Goal: Task Accomplishment & Management: Complete application form

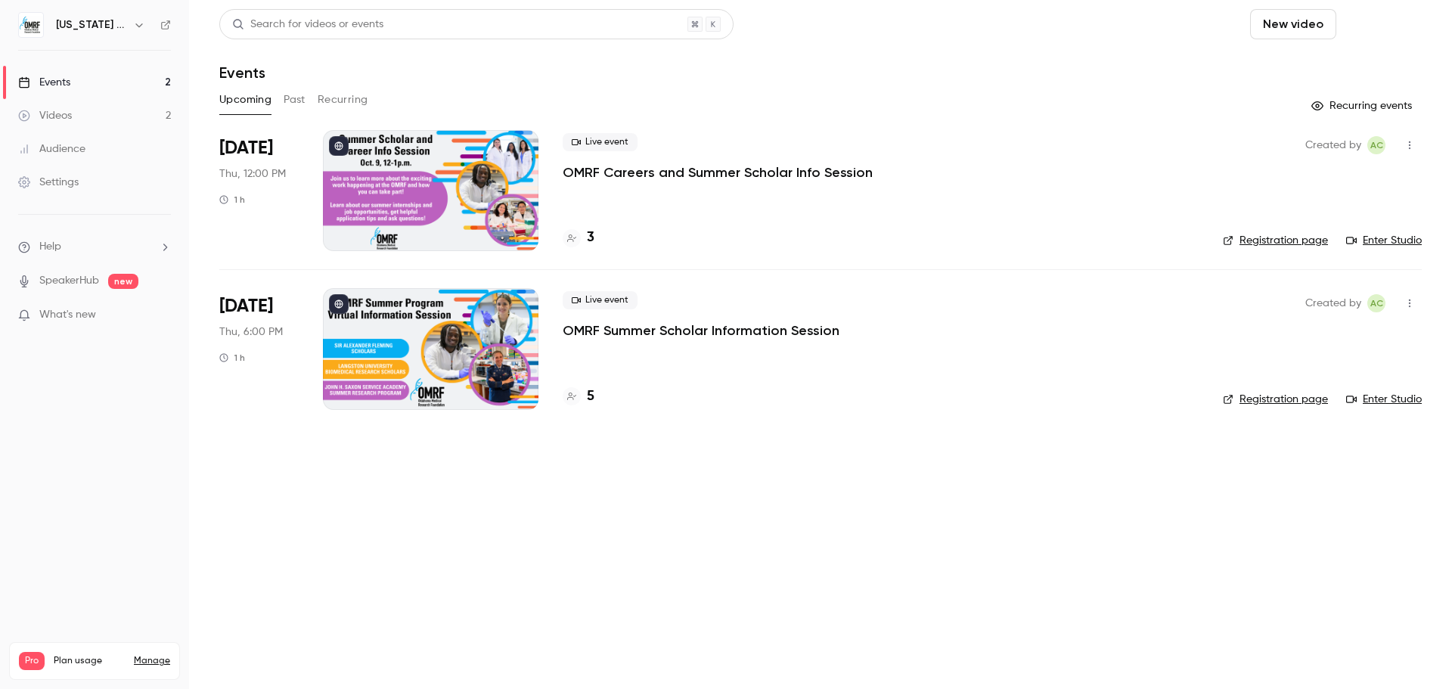
click at [1400, 23] on button "Schedule" at bounding box center [1381, 24] width 79 height 30
click at [1337, 65] on div "One time event" at bounding box center [1351, 65] width 115 height 15
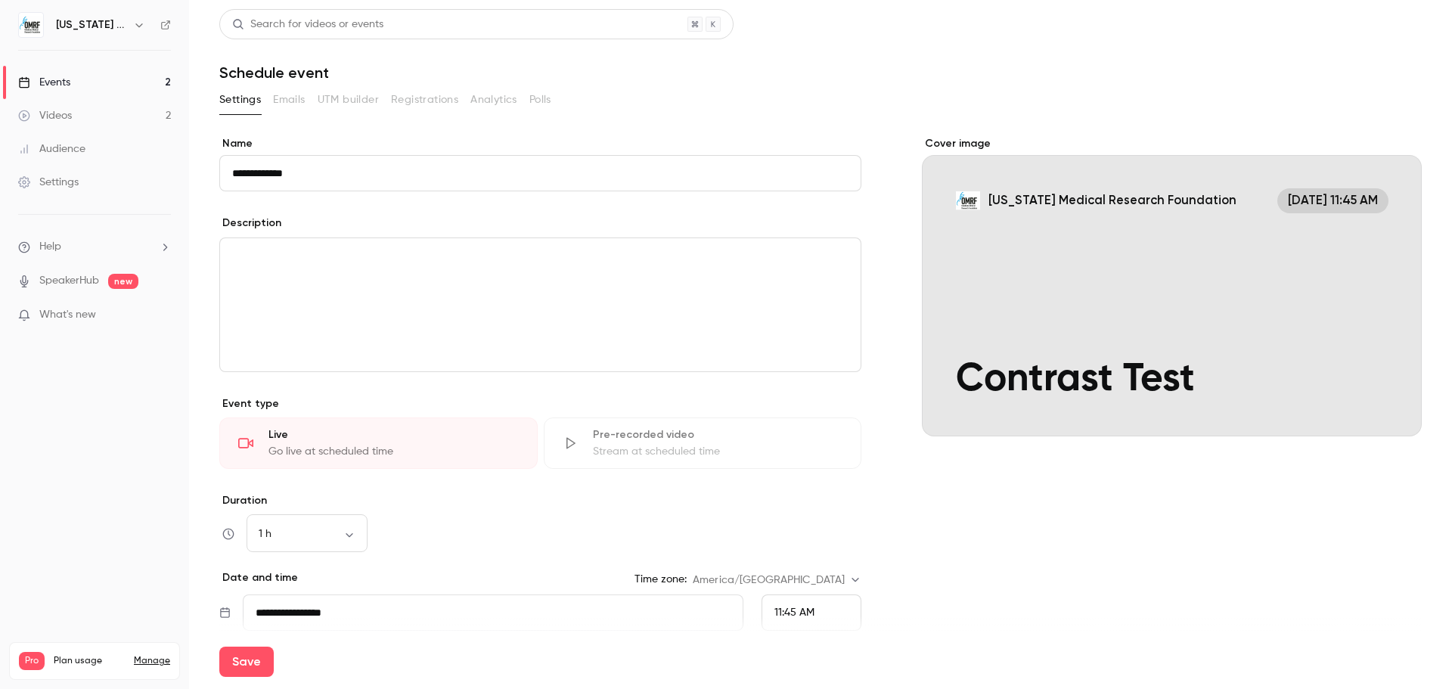
type input "**********"
click at [822, 607] on div "11:45 AM" at bounding box center [812, 612] width 100 height 36
click at [810, 537] on div "3:30 PM" at bounding box center [805, 532] width 74 height 16
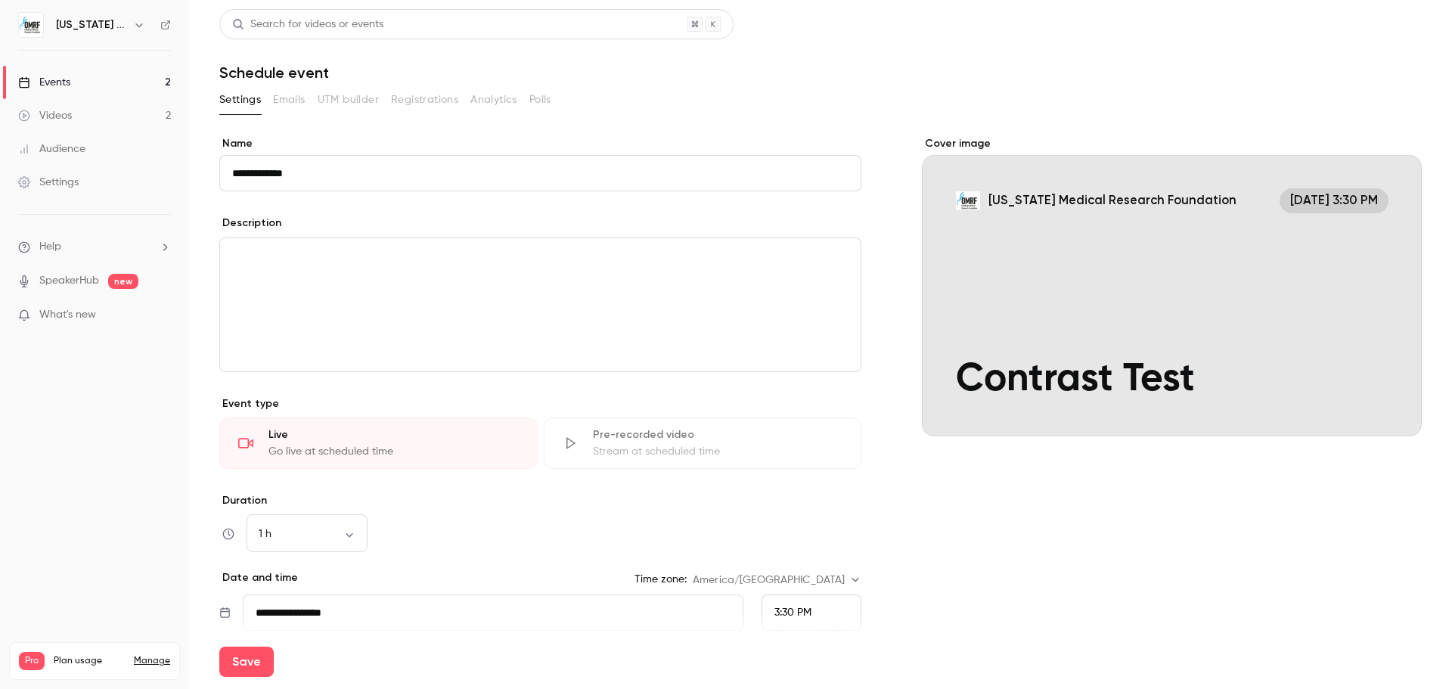
click at [1007, 534] on div "Cover image [US_STATE] Medical Research Foundation [DATE] 3:30 PM Contrast Test" at bounding box center [1172, 458] width 500 height 644
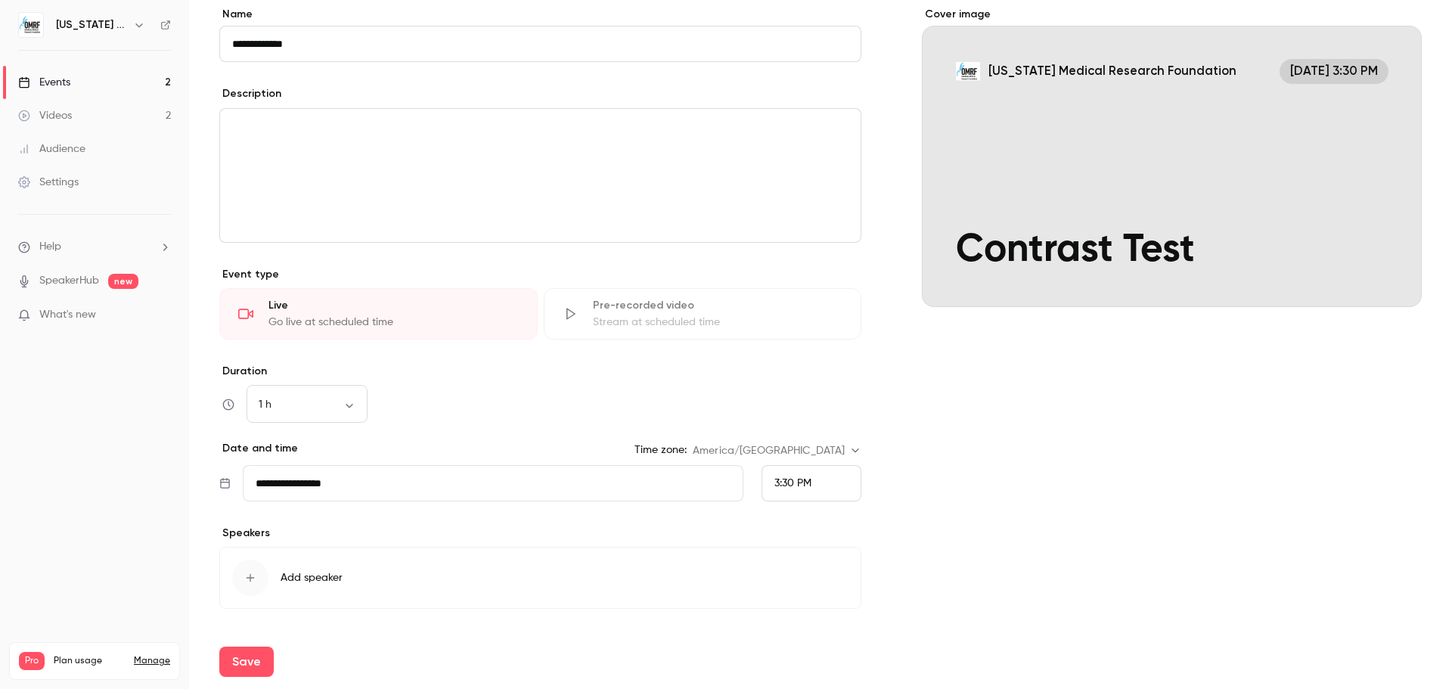
scroll to position [170, 0]
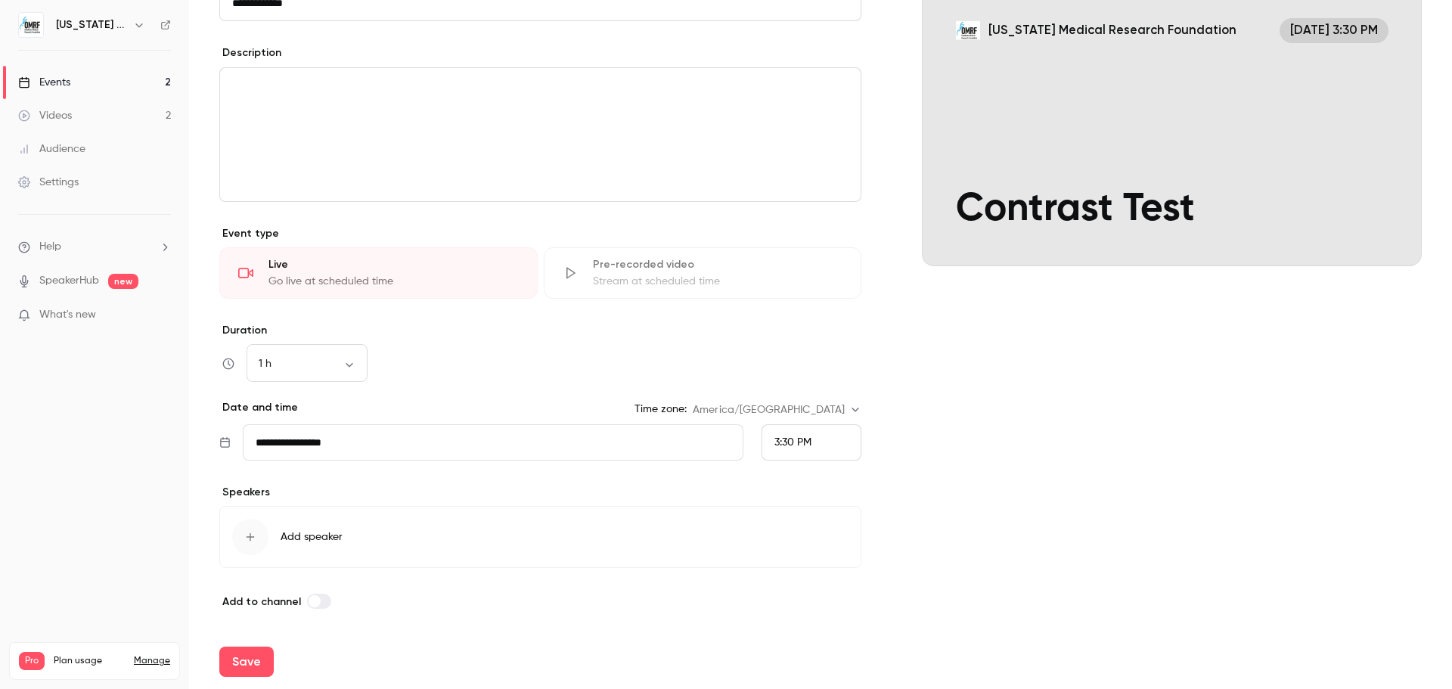
click at [269, 531] on button "Add speaker" at bounding box center [540, 537] width 642 height 62
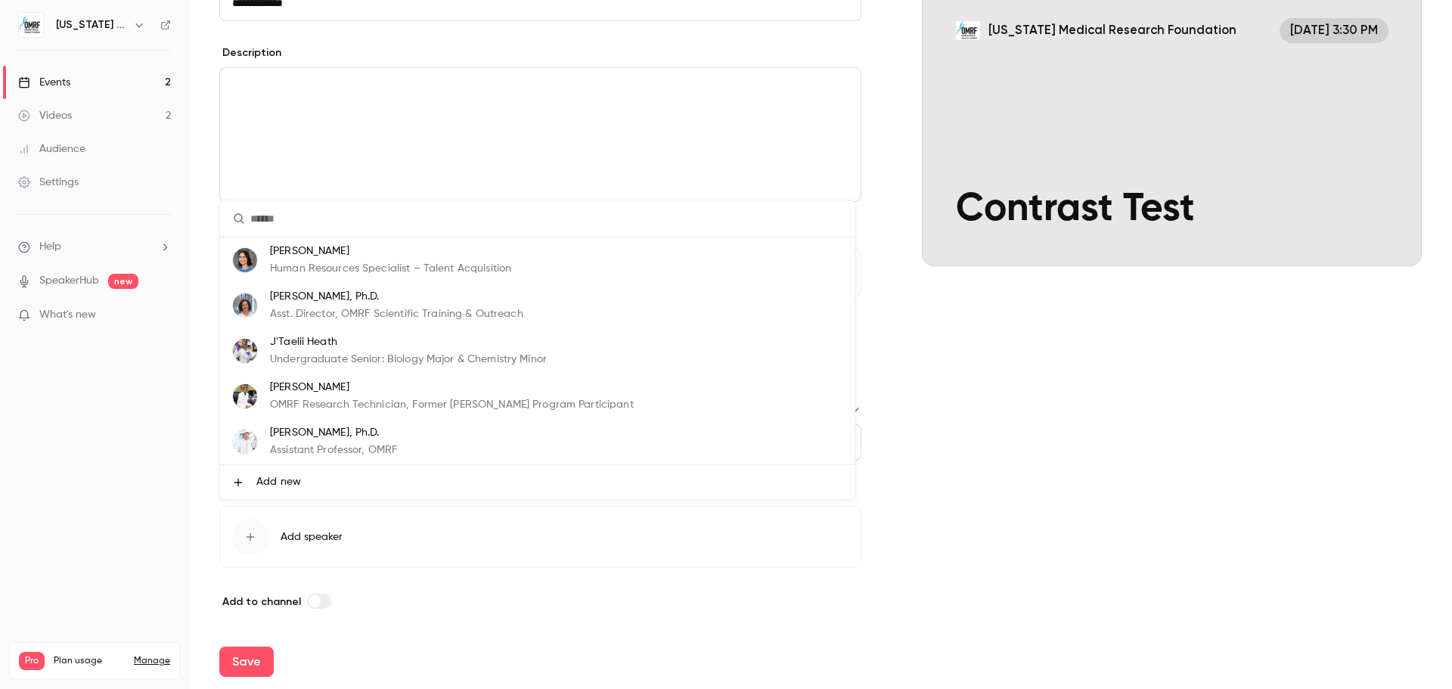
click at [374, 303] on p "[PERSON_NAME], Ph.D." at bounding box center [396, 297] width 253 height 16
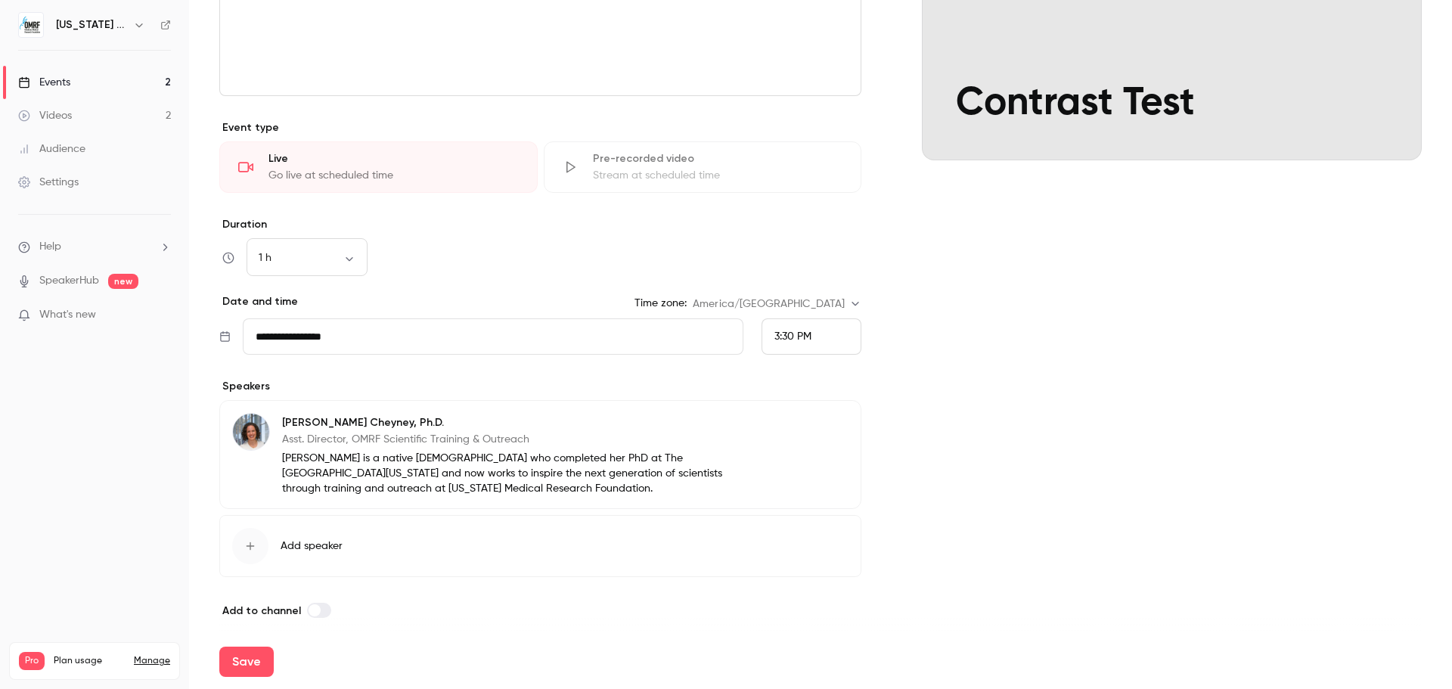
scroll to position [285, 0]
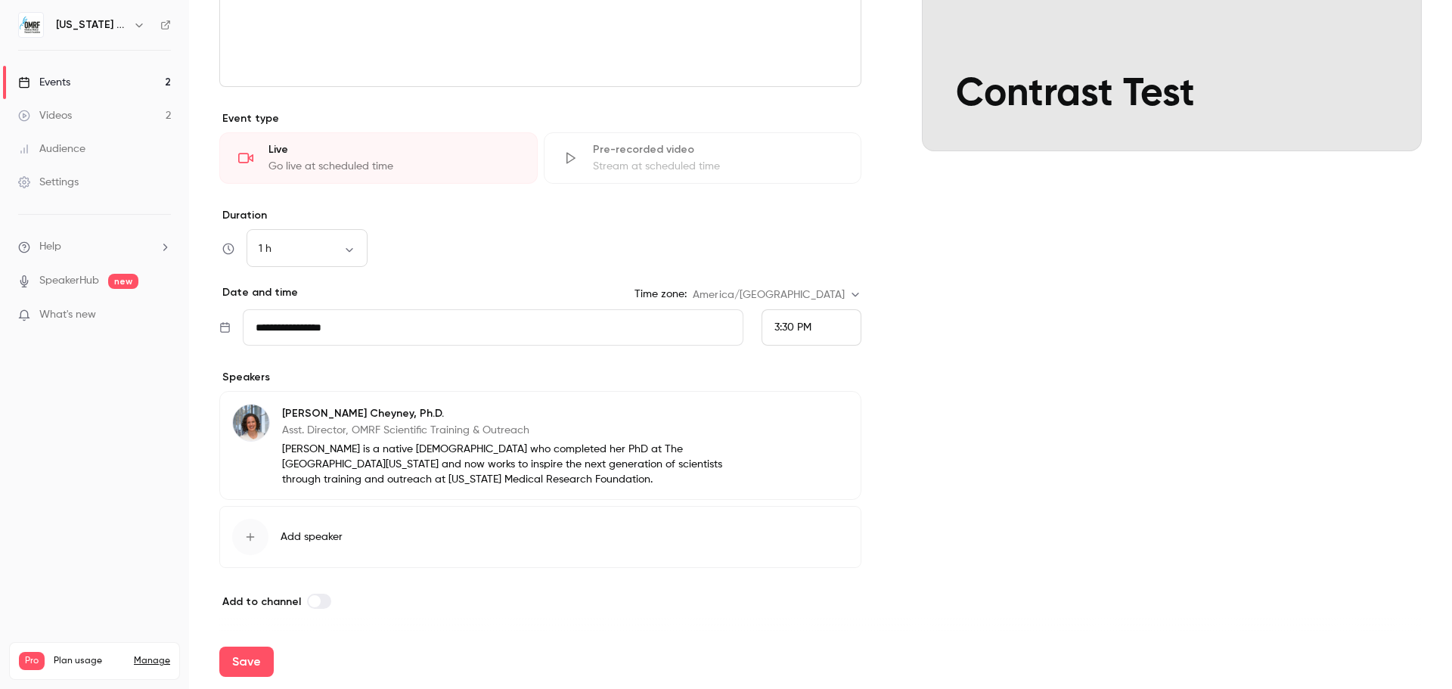
click at [312, 528] on button "Add speaker" at bounding box center [540, 537] width 642 height 62
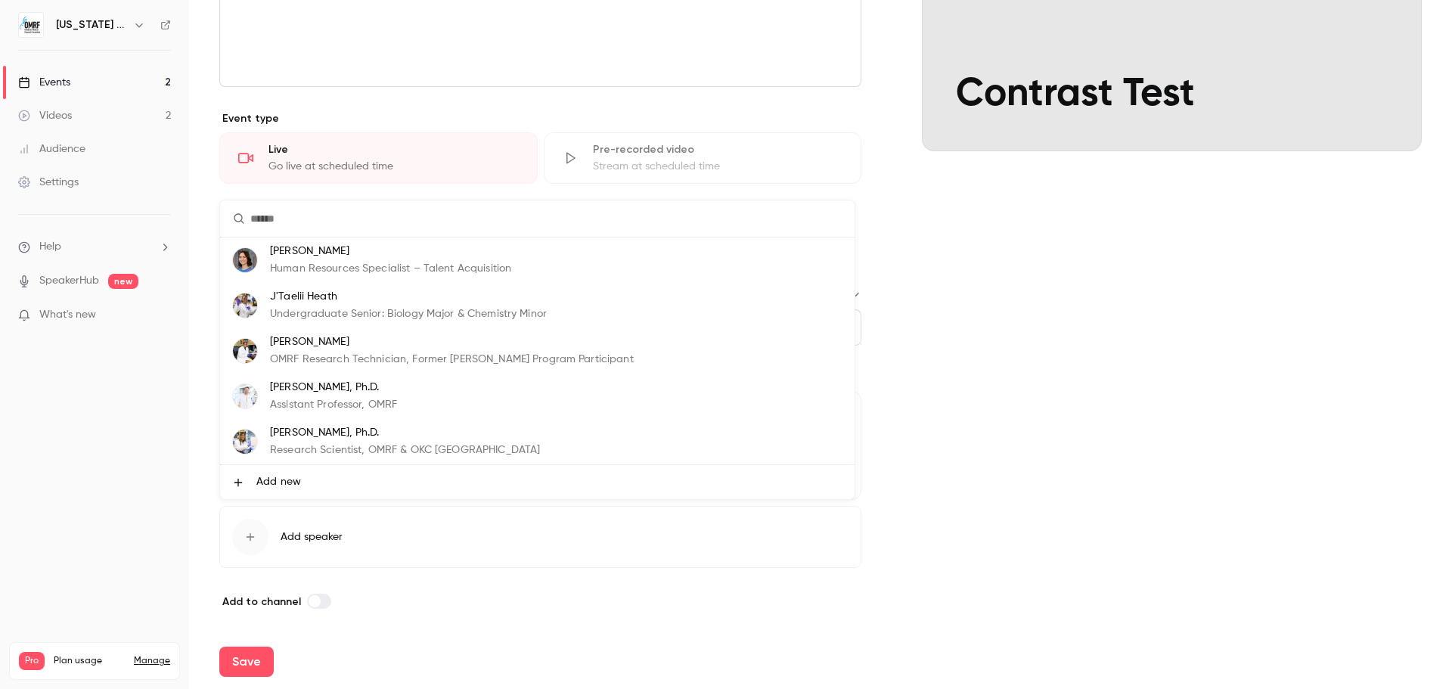
click at [335, 257] on p "[PERSON_NAME]" at bounding box center [390, 252] width 241 height 16
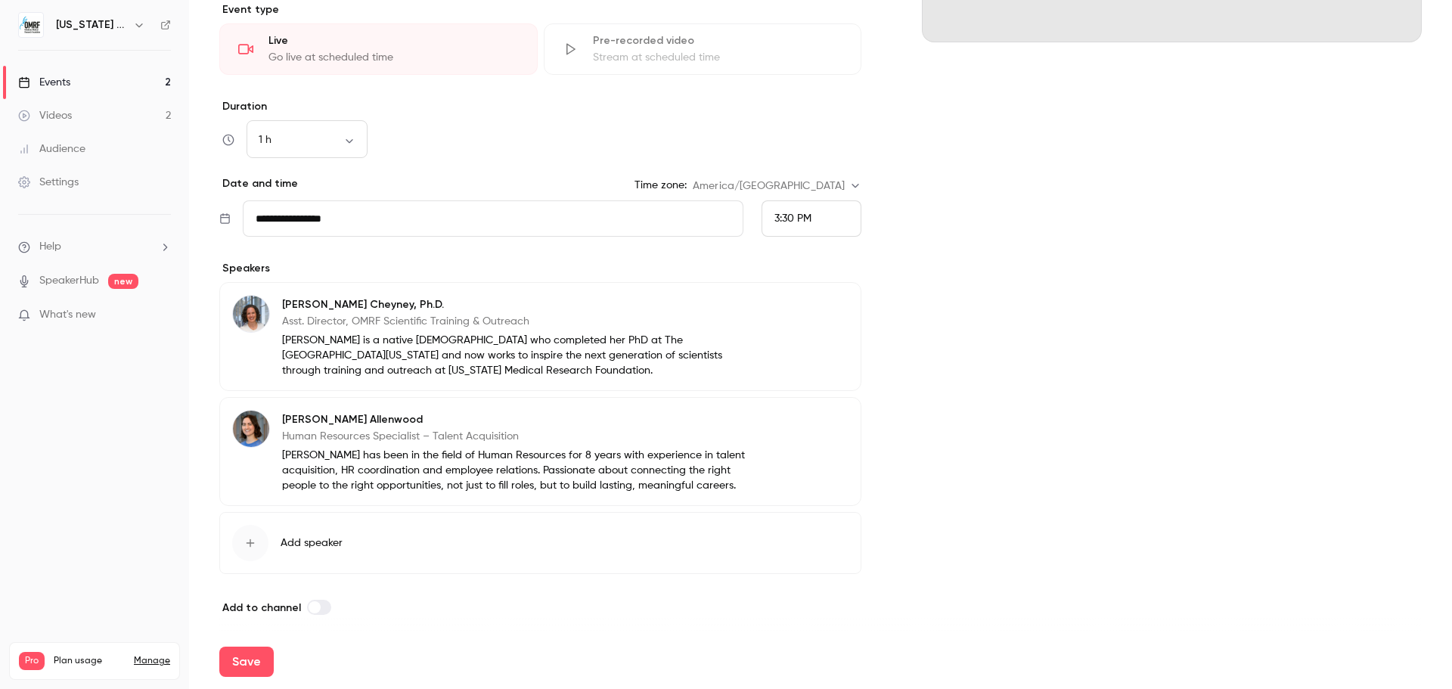
scroll to position [400, 0]
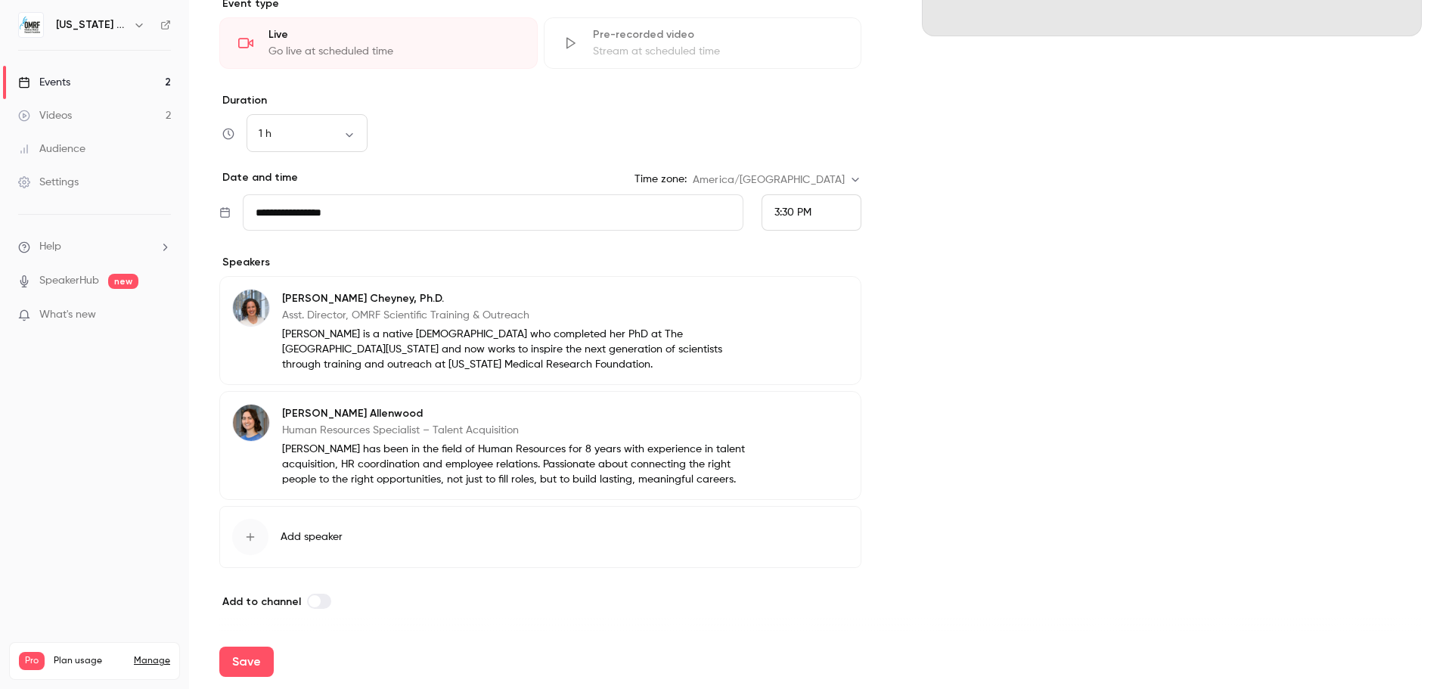
click at [303, 528] on button "Add speaker" at bounding box center [540, 537] width 642 height 62
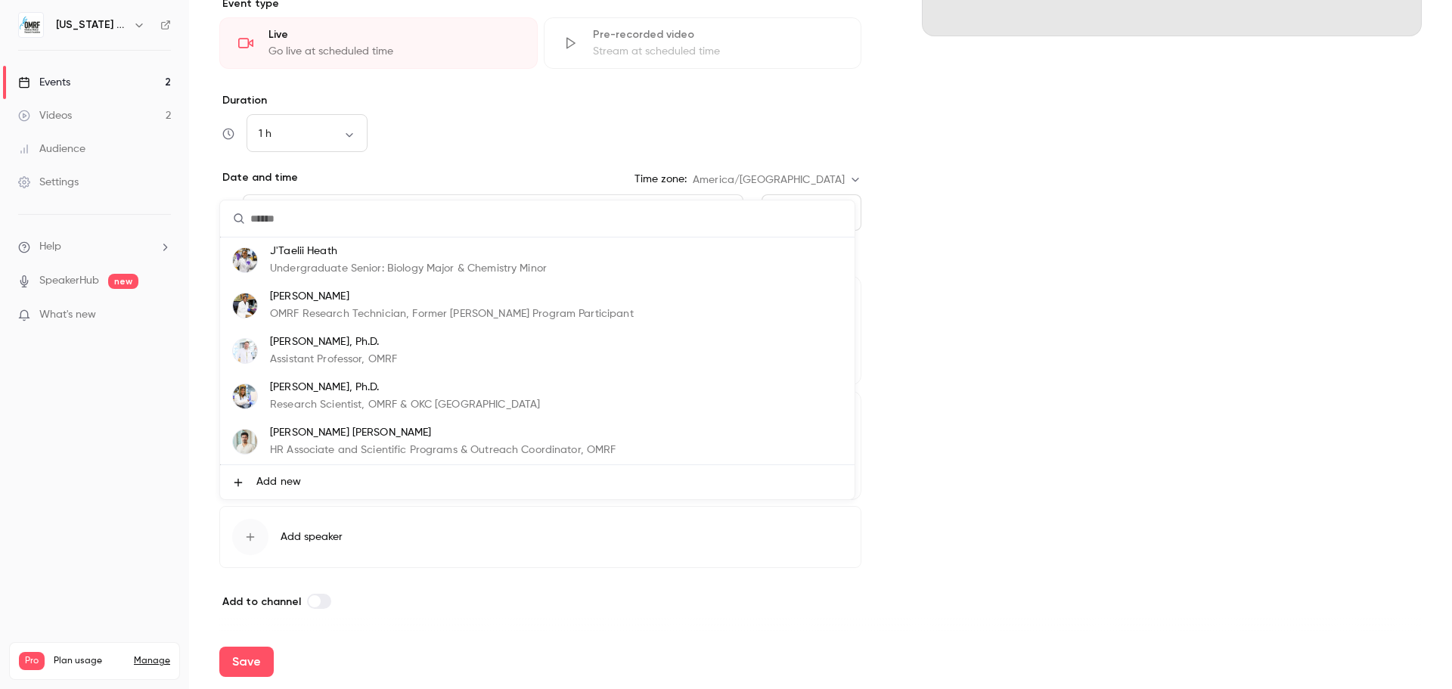
click at [408, 446] on p "HR Associate and Scientific Programs & Outreach Coordinator, OMRF" at bounding box center [443, 450] width 346 height 16
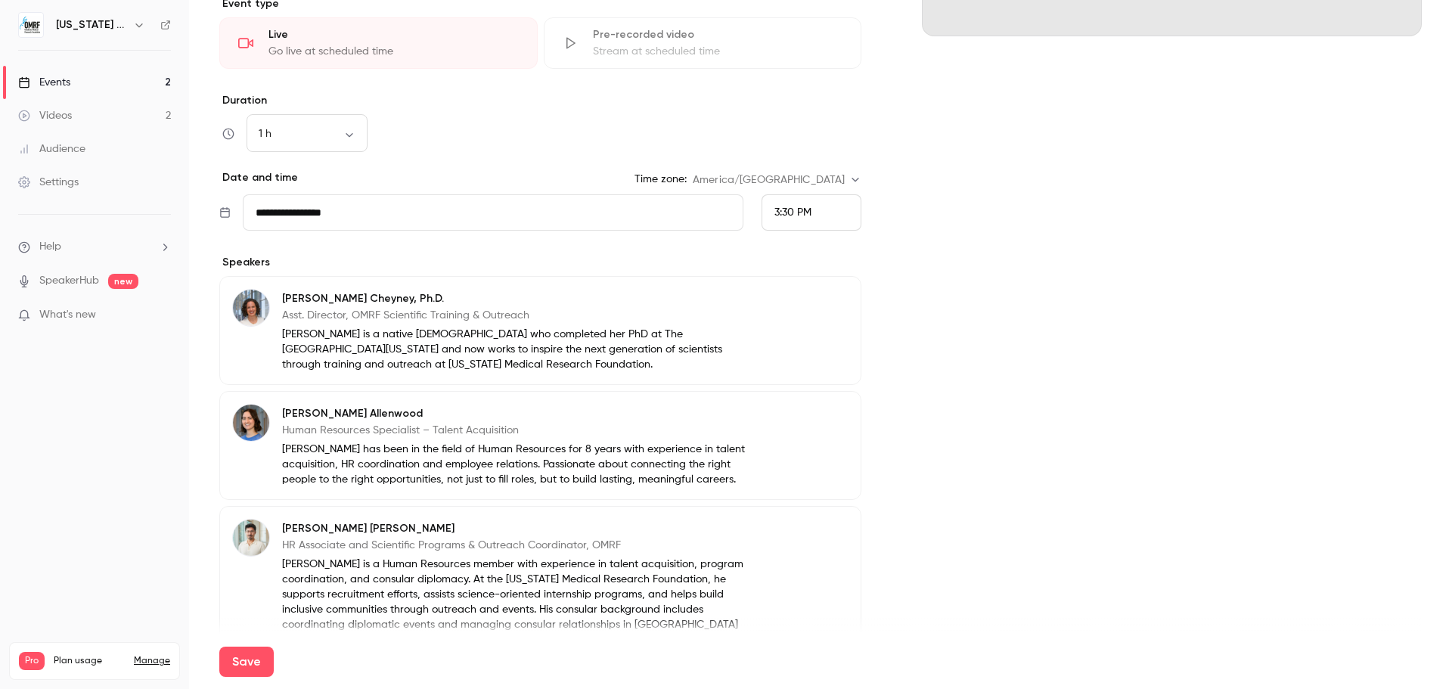
click at [1038, 420] on div "Cover image [US_STATE] Medical Research Foundation [DATE] 3:30 PM Contrast Test" at bounding box center [1172, 268] width 500 height 1065
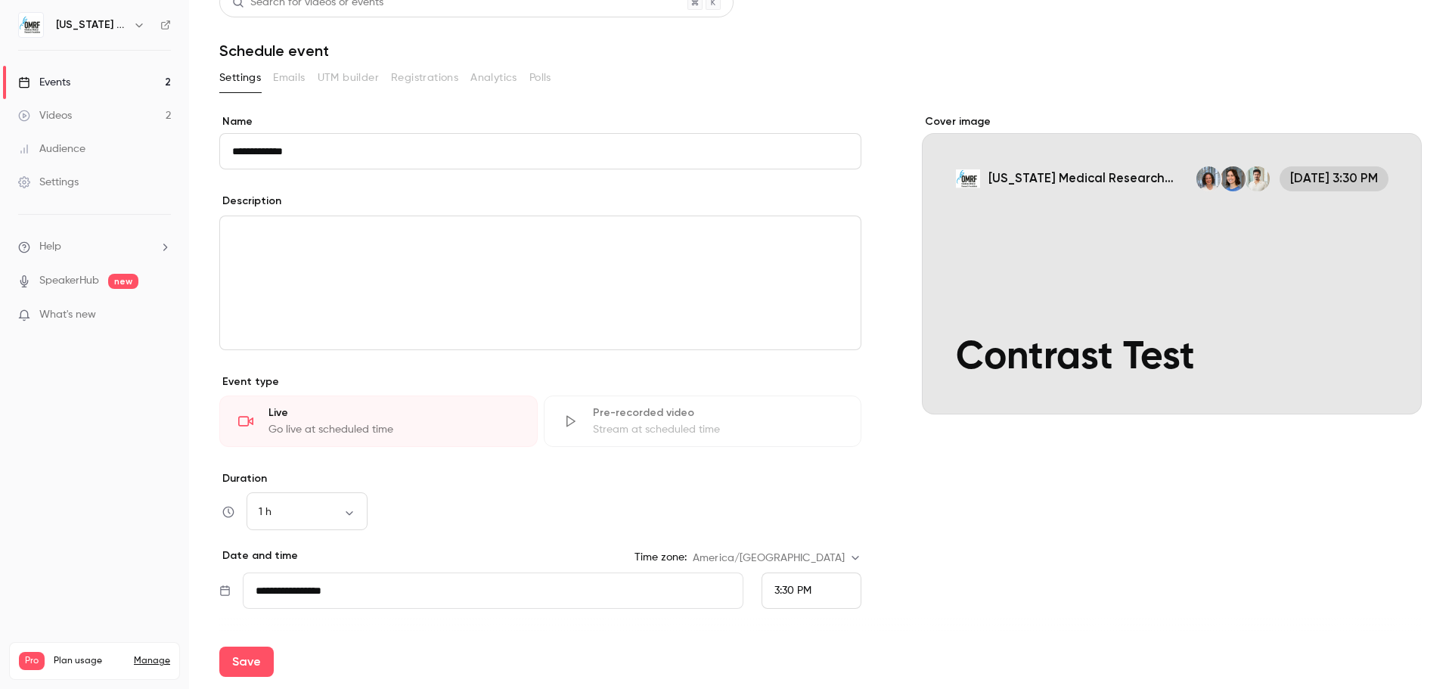
scroll to position [0, 0]
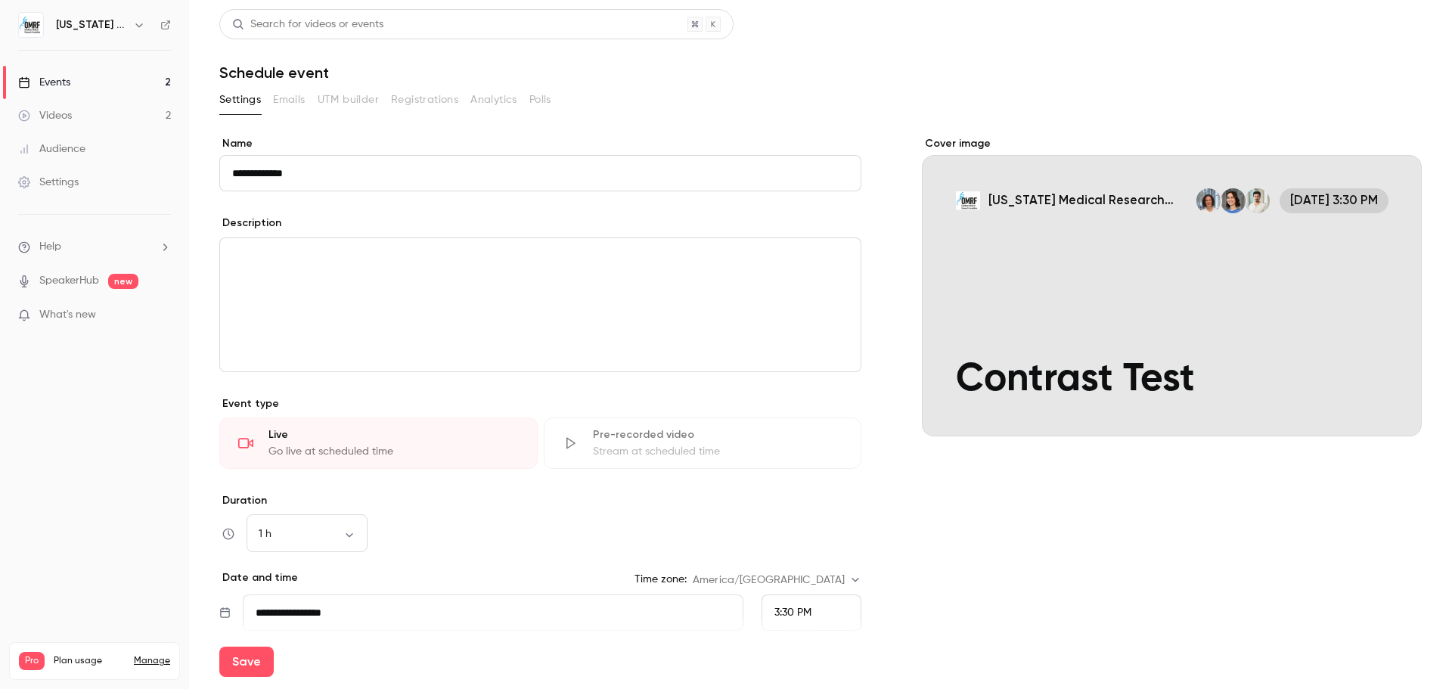
click at [420, 257] on p "editor" at bounding box center [540, 256] width 616 height 18
click at [1153, 547] on div "Cover image [US_STATE] Medical Research Foundation [DATE] 3:30 PM Contrast Test" at bounding box center [1172, 668] width 500 height 1065
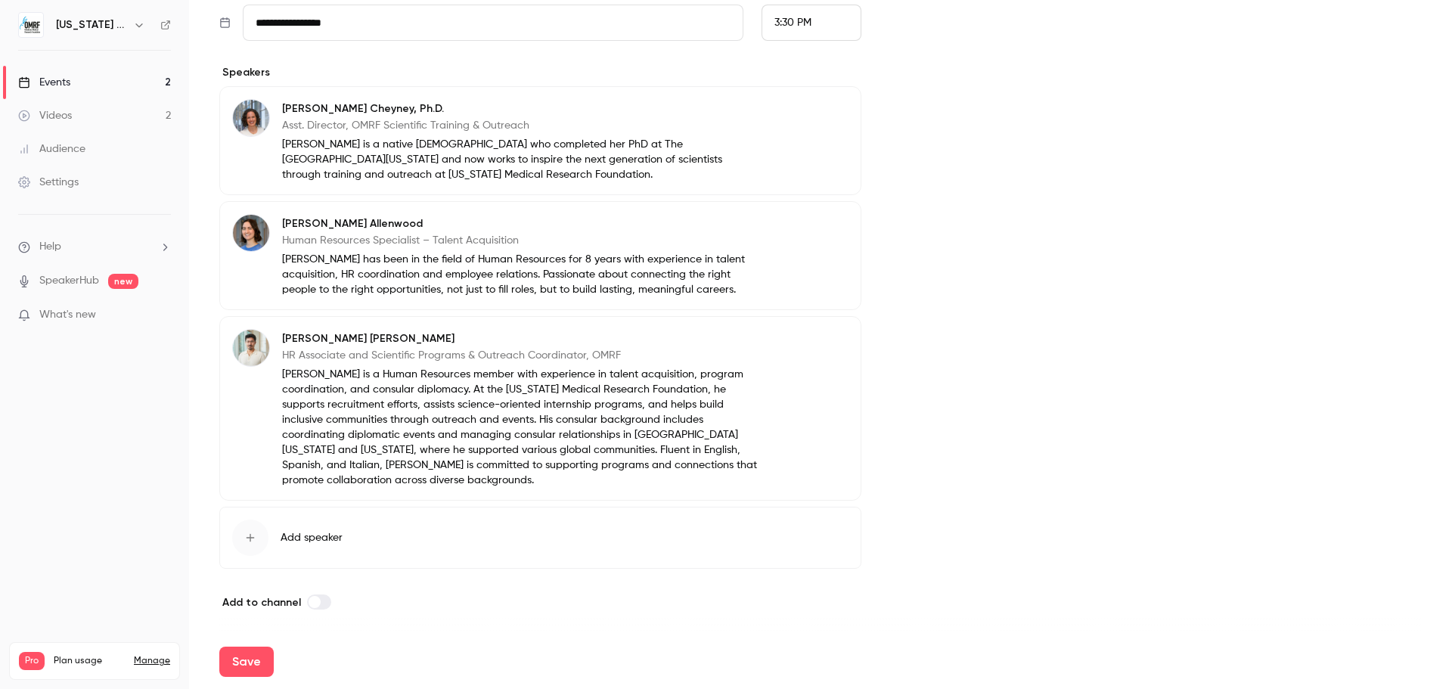
scroll to position [591, 0]
click at [250, 661] on button "Save" at bounding box center [246, 662] width 54 height 30
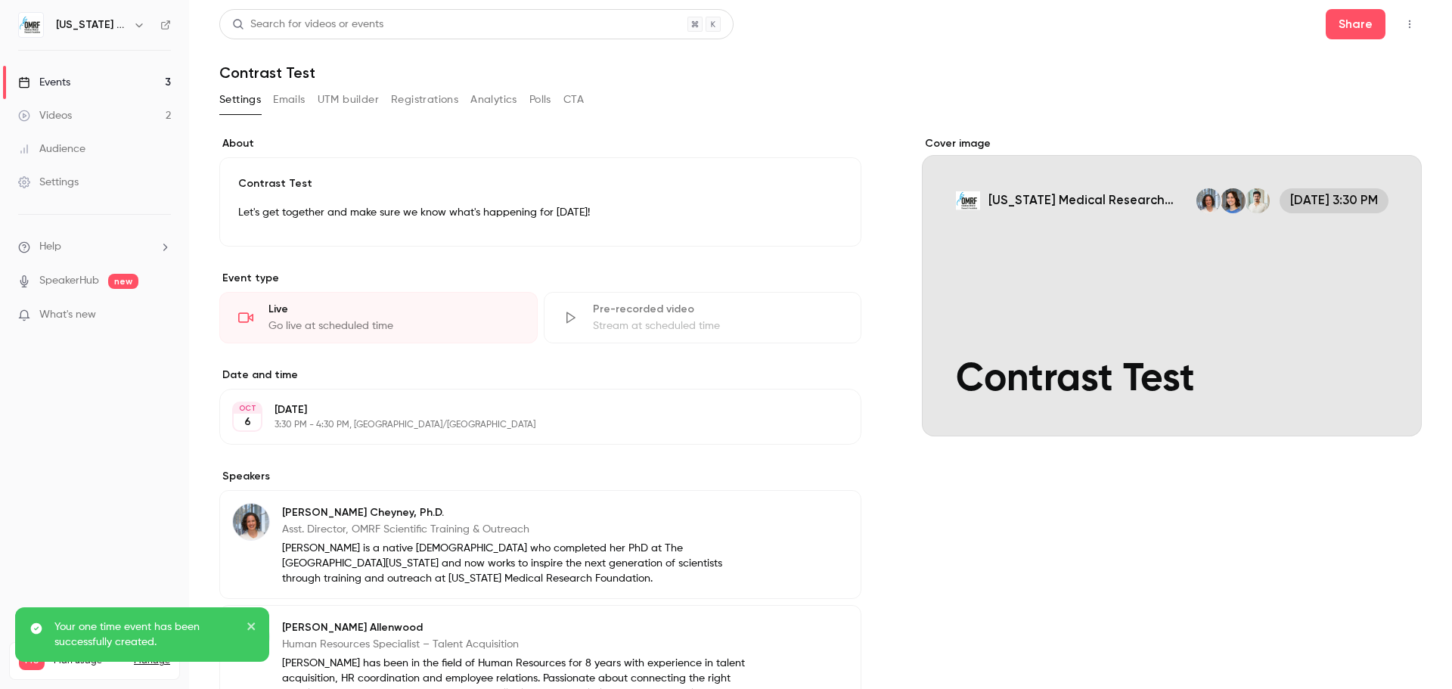
click at [1130, 280] on div "Cover image" at bounding box center [1172, 286] width 500 height 300
click at [0, 0] on input "[US_STATE] Medical Research Foundation [DATE] 3:30 PM Contrast Test" at bounding box center [0, 0] width 0 height 0
drag, startPoint x: 69, startPoint y: 79, endPoint x: 92, endPoint y: 96, distance: 28.1
click at [69, 79] on div "Events" at bounding box center [44, 82] width 52 height 15
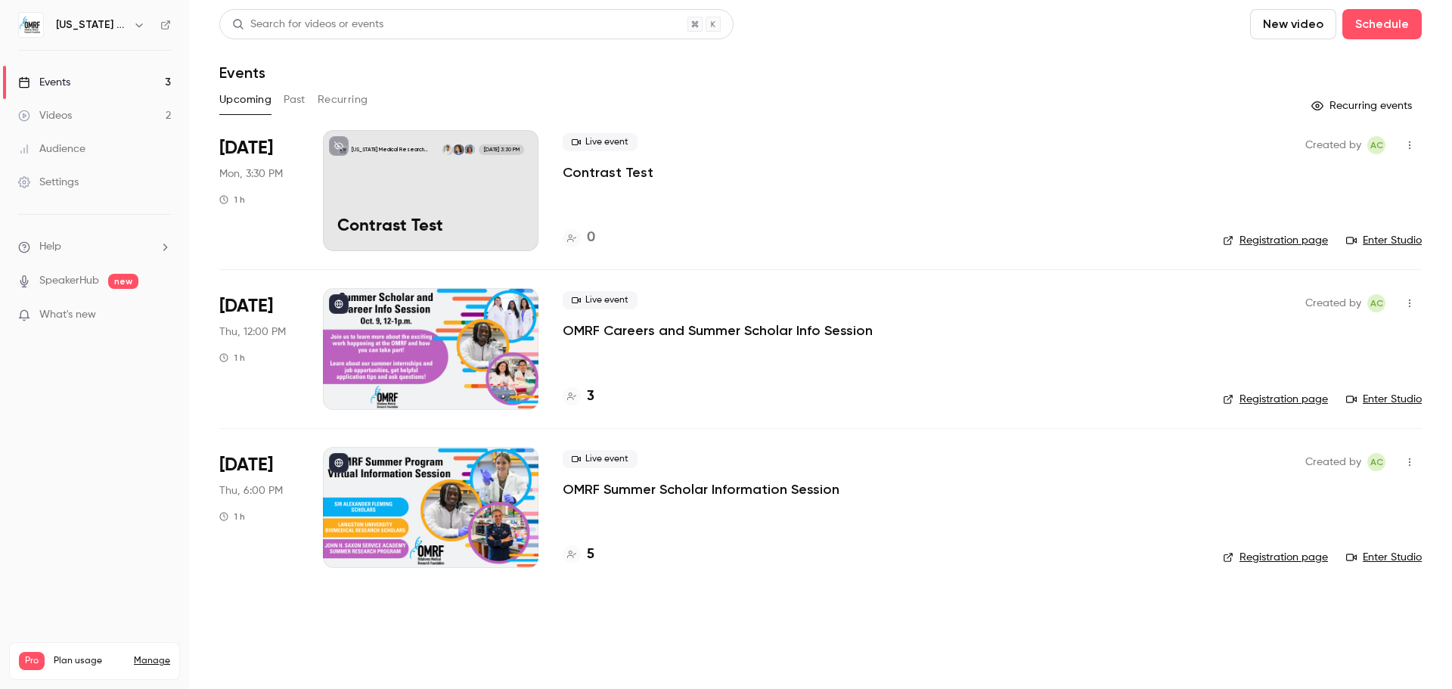
click at [1395, 240] on link "Enter Studio" at bounding box center [1384, 240] width 76 height 15
click at [1415, 149] on icon "button" at bounding box center [1410, 145] width 12 height 11
click at [1357, 227] on div "Invite to Studio" at bounding box center [1351, 223] width 115 height 15
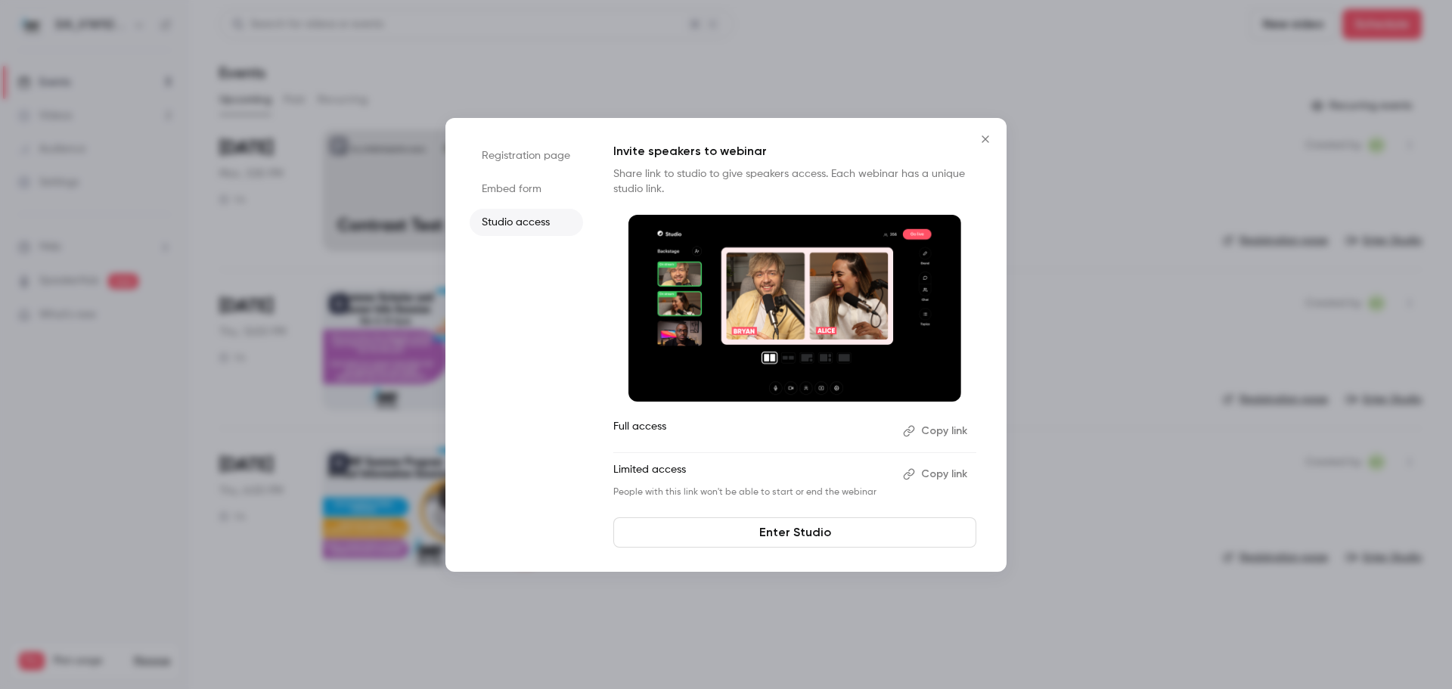
click at [940, 419] on button "Copy link" at bounding box center [936, 431] width 79 height 24
click at [986, 144] on icon "Close" at bounding box center [985, 139] width 18 height 12
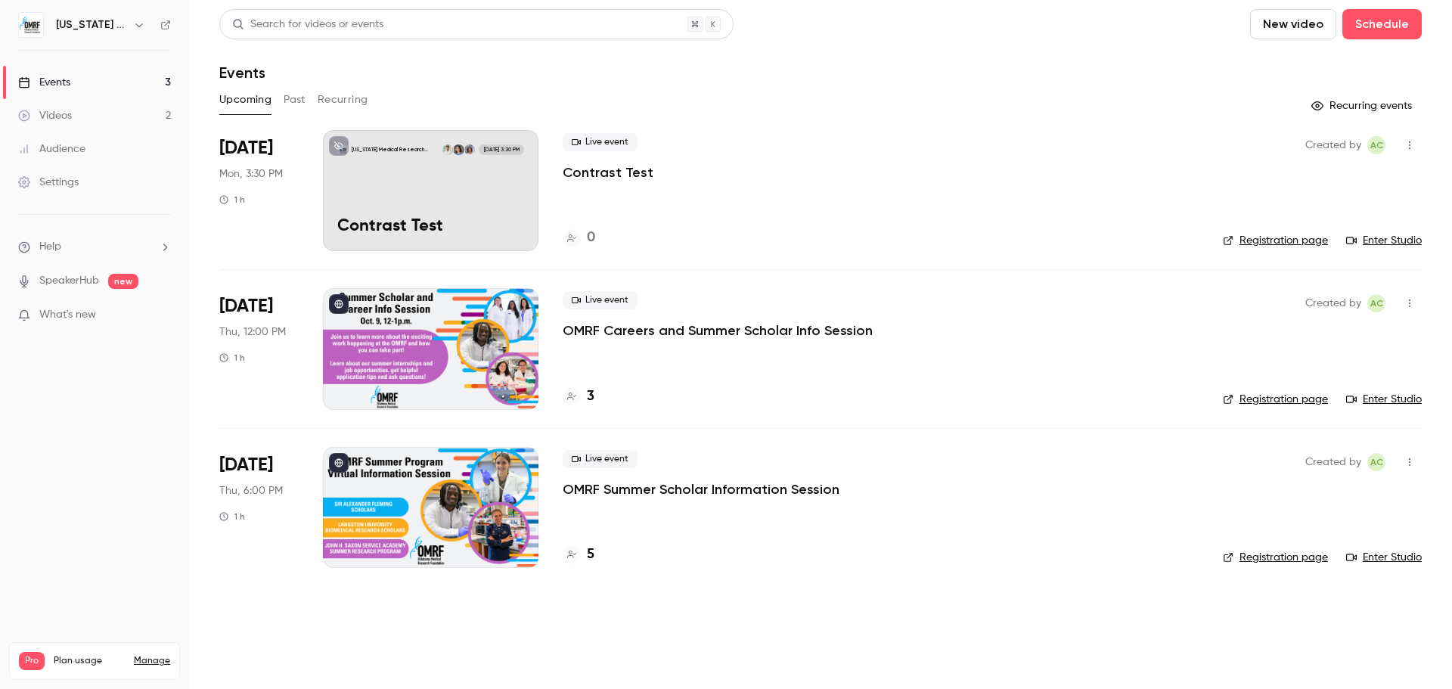
click at [1396, 241] on link "Enter Studio" at bounding box center [1384, 240] width 76 height 15
click at [586, 554] on div "5" at bounding box center [579, 555] width 32 height 20
